Goal: Entertainment & Leisure: Browse casually

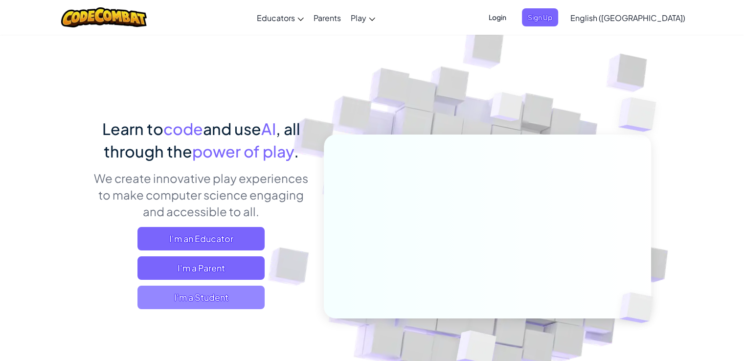
click at [193, 298] on span "I'm a Student" at bounding box center [201, 297] width 127 height 23
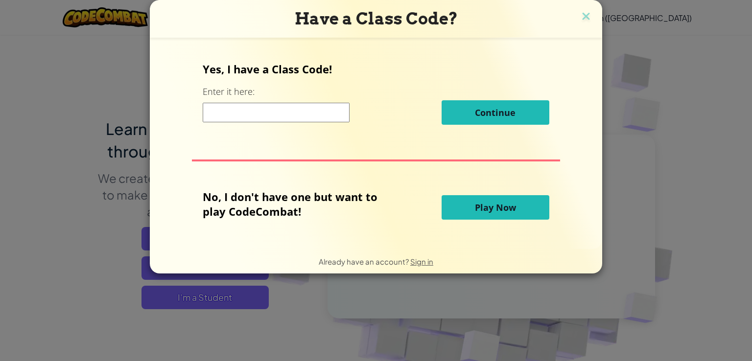
click at [476, 200] on button "Play Now" at bounding box center [495, 207] width 108 height 24
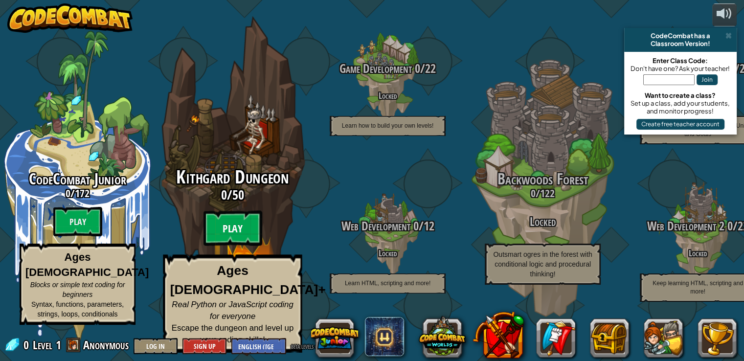
click at [233, 231] on btn "Play" at bounding box center [233, 228] width 59 height 35
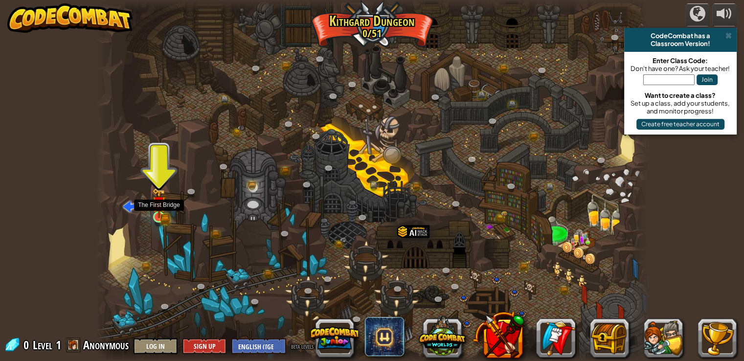
click at [154, 209] on img at bounding box center [159, 203] width 14 height 30
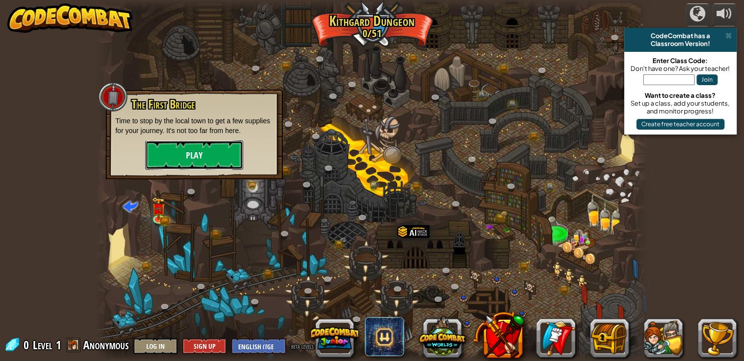
click at [195, 155] on button "Play" at bounding box center [194, 154] width 98 height 29
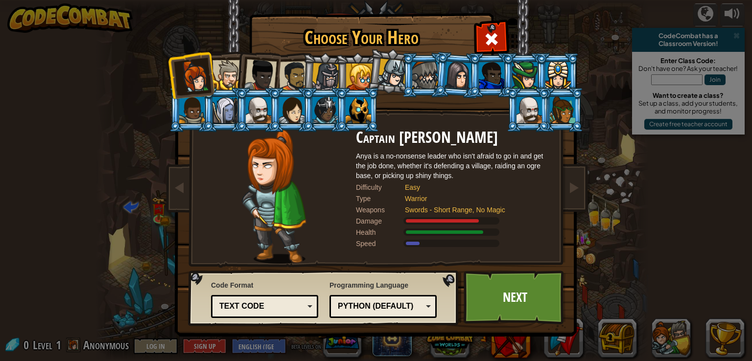
click at [228, 70] on div at bounding box center [227, 75] width 30 height 30
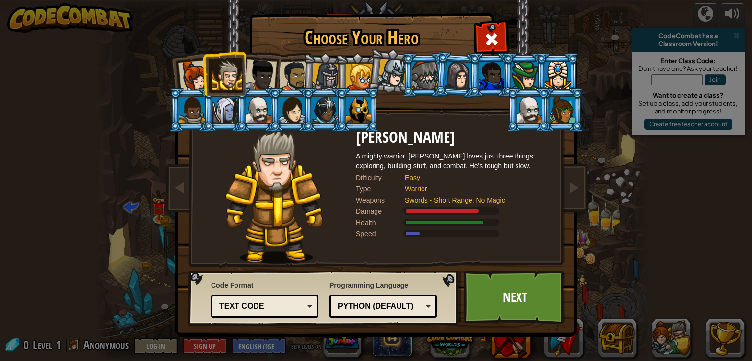
click at [266, 75] on div at bounding box center [260, 75] width 32 height 32
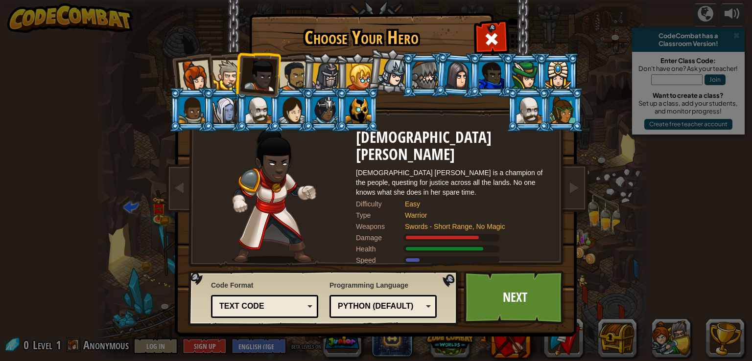
click at [299, 73] on div at bounding box center [294, 76] width 30 height 30
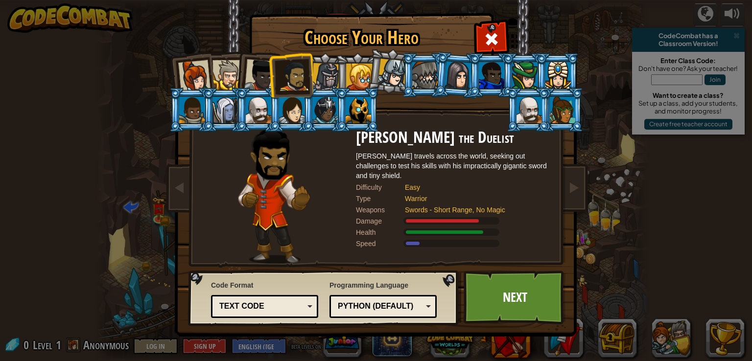
click at [324, 76] on div at bounding box center [326, 77] width 28 height 28
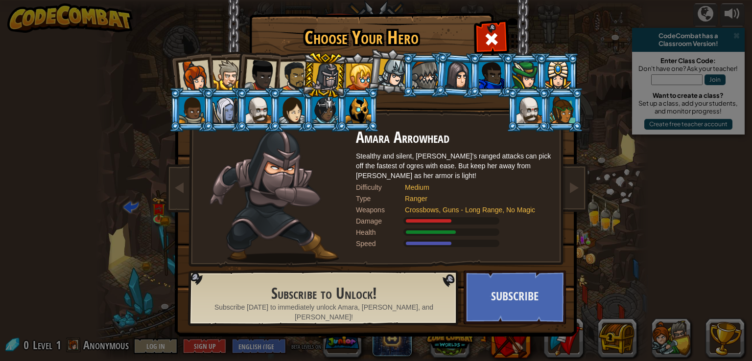
click at [300, 76] on div at bounding box center [294, 76] width 30 height 30
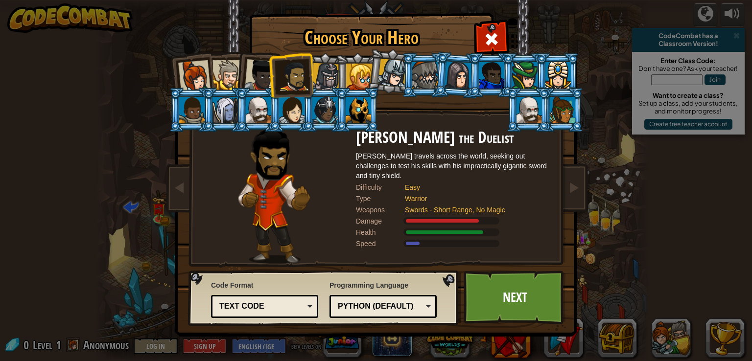
click at [258, 77] on div at bounding box center [260, 75] width 32 height 32
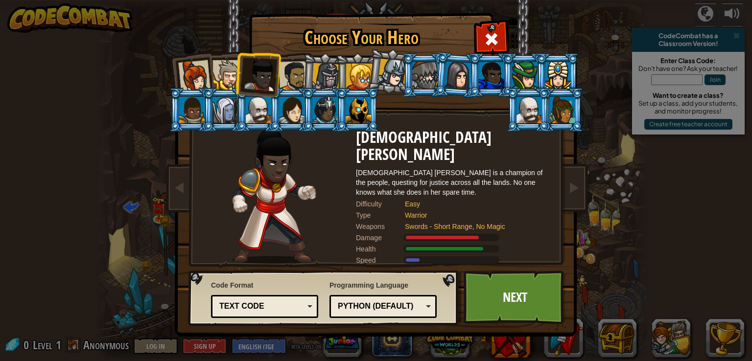
click at [226, 78] on div at bounding box center [227, 75] width 30 height 30
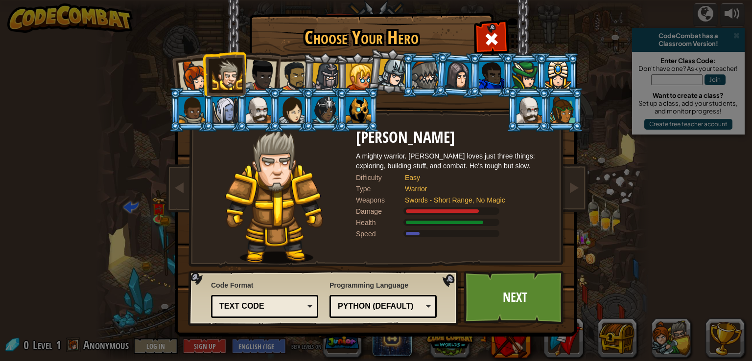
click at [199, 78] on div at bounding box center [194, 76] width 32 height 32
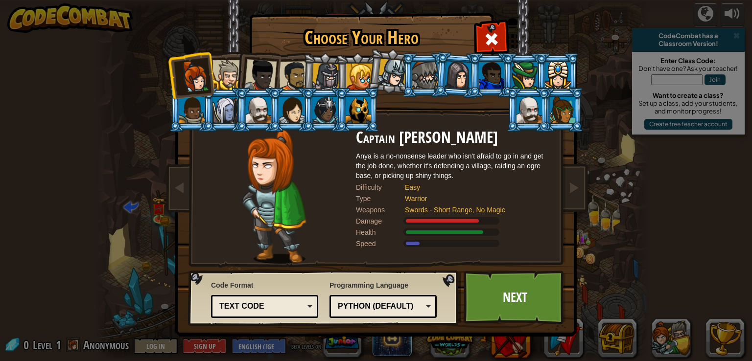
click at [427, 306] on div "Python (Default)" at bounding box center [383, 306] width 94 height 15
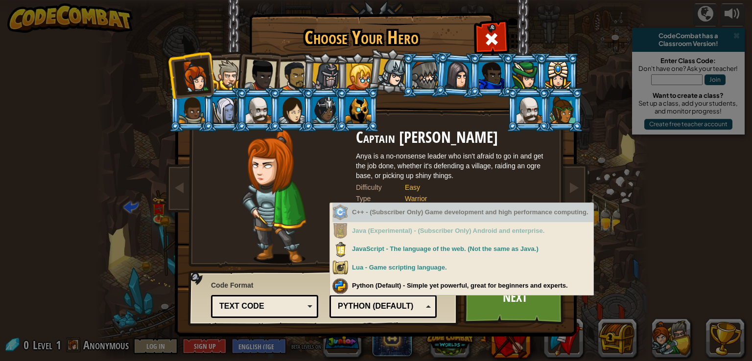
click at [238, 218] on div at bounding box center [273, 196] width 163 height 135
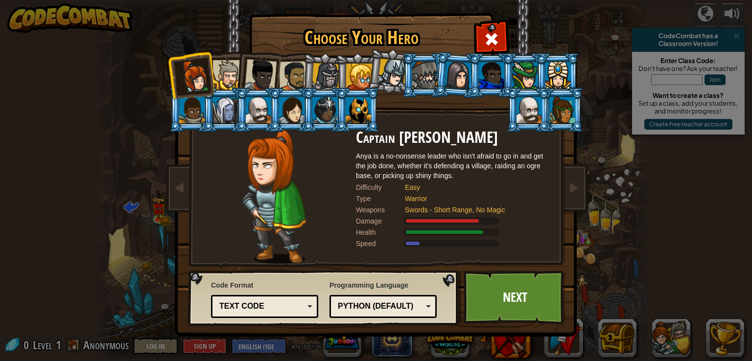
click at [420, 73] on div at bounding box center [424, 75] width 25 height 26
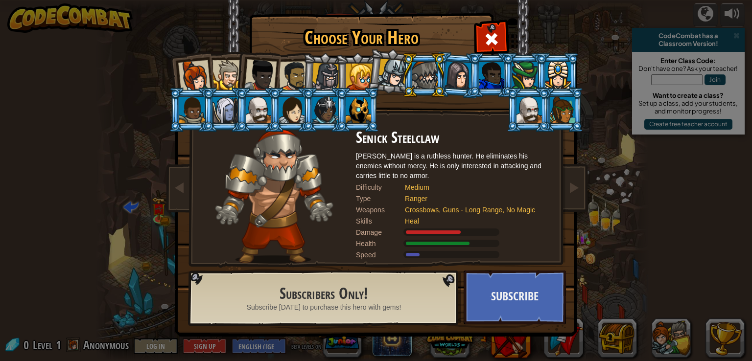
click at [390, 77] on div at bounding box center [392, 73] width 29 height 29
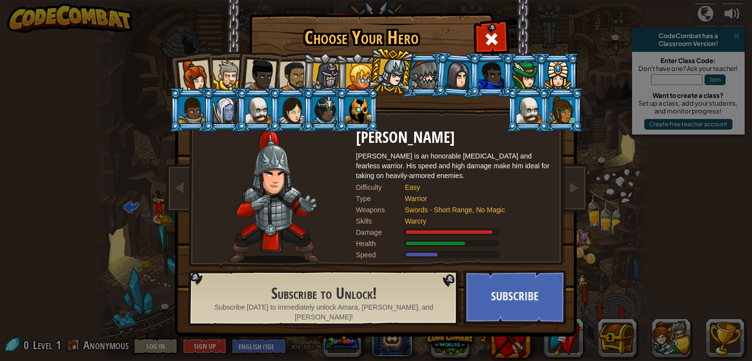
click at [360, 77] on div at bounding box center [359, 77] width 26 height 26
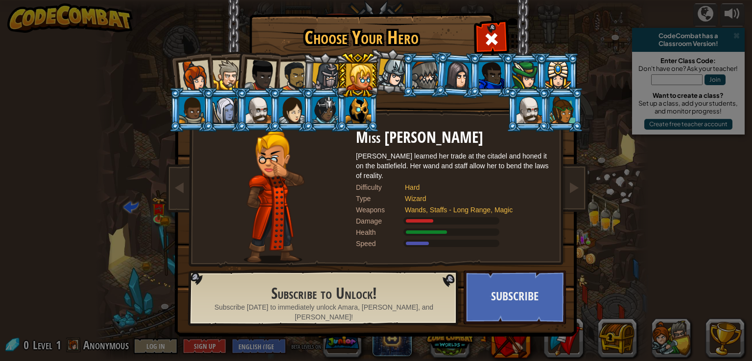
click at [326, 75] on div at bounding box center [326, 77] width 28 height 28
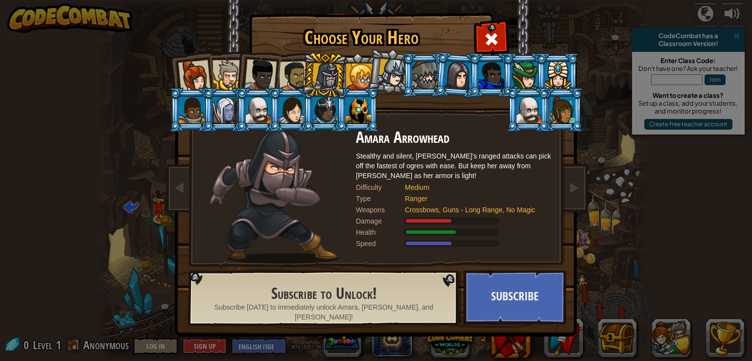
click at [293, 79] on div at bounding box center [294, 76] width 30 height 30
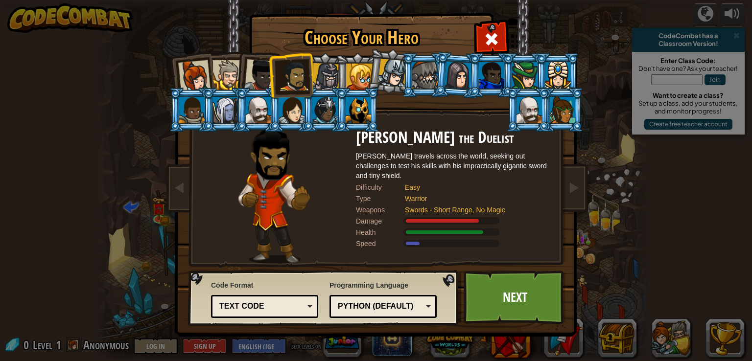
click at [260, 77] on div at bounding box center [260, 75] width 32 height 32
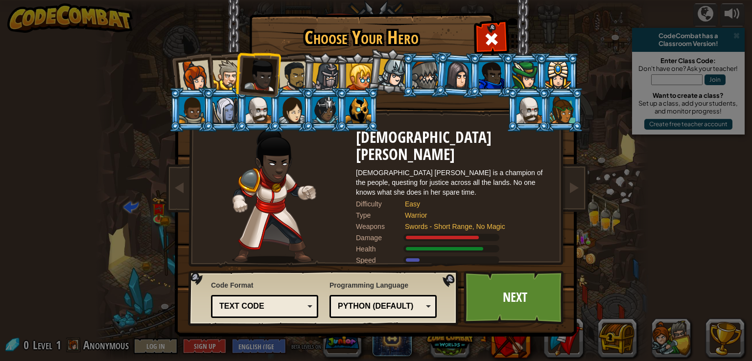
click at [235, 76] on li at bounding box center [257, 73] width 48 height 48
click at [229, 76] on div at bounding box center [227, 75] width 30 height 30
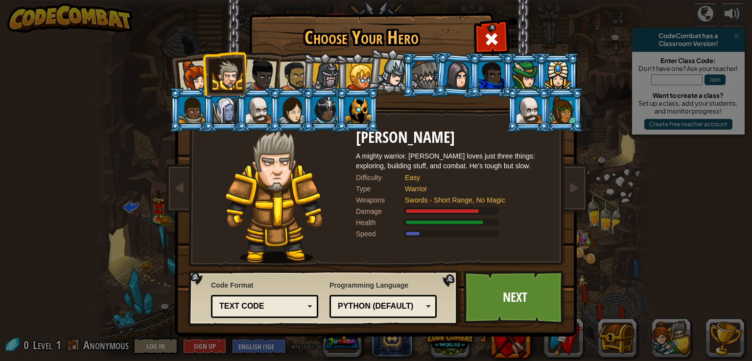
click at [198, 76] on div at bounding box center [194, 76] width 32 height 32
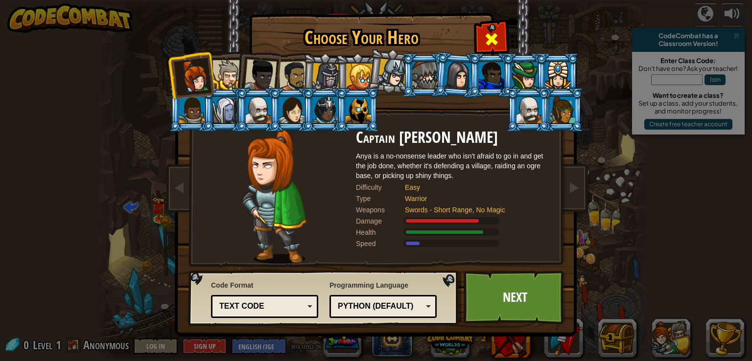
click at [486, 35] on span at bounding box center [492, 39] width 16 height 16
